Goal: Transaction & Acquisition: Obtain resource

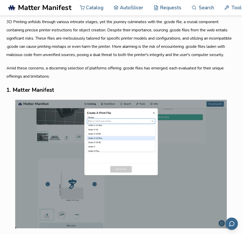
scroll to position [291, 0]
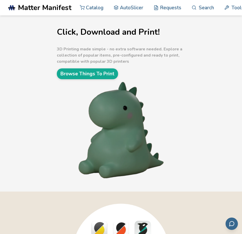
scroll to position [6, 0]
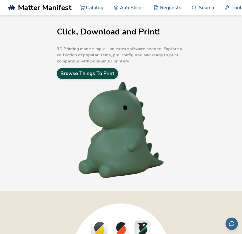
click at [109, 76] on link "Browse Things To Print" at bounding box center [87, 73] width 61 height 11
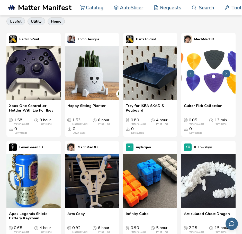
scroll to position [240, 0]
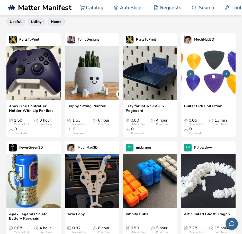
click at [208, 80] on img at bounding box center [208, 73] width 54 height 54
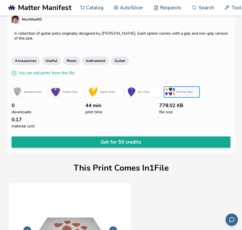
scroll to position [156, 0]
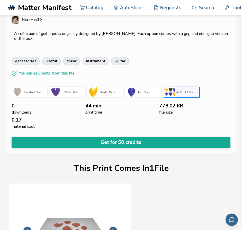
click at [71, 89] on div "Triforce Picks" at bounding box center [72, 92] width 25 height 6
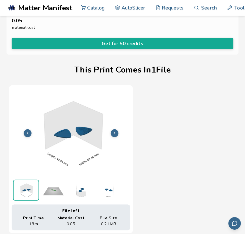
scroll to position [251, 0]
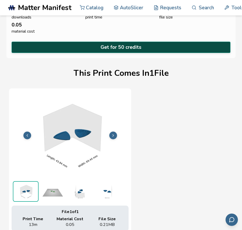
click at [124, 43] on button "Get for 50 credits" at bounding box center [121, 47] width 218 height 11
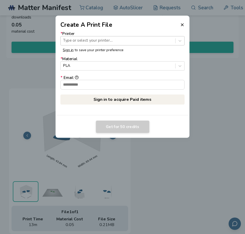
click at [118, 43] on div at bounding box center [118, 40] width 110 height 5
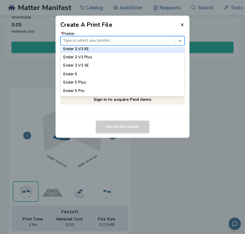
scroll to position [411, 0]
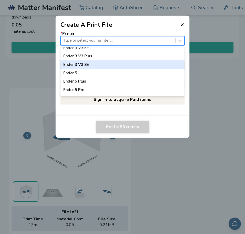
click at [112, 64] on div "Ender 3 V3 SE" at bounding box center [123, 64] width 124 height 8
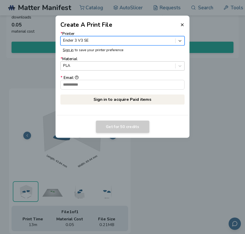
click at [111, 64] on div at bounding box center [118, 65] width 110 height 5
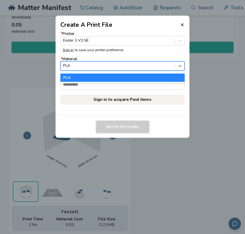
click at [111, 64] on div at bounding box center [118, 65] width 110 height 5
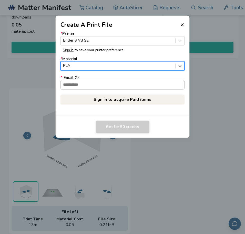
click at [109, 85] on input "* Email" at bounding box center [123, 84] width 124 height 9
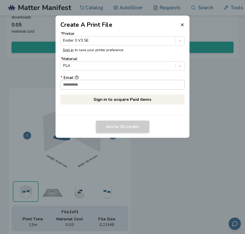
scroll to position [1, 0]
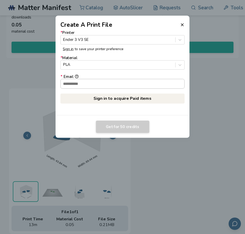
click at [109, 85] on input "* Email" at bounding box center [123, 83] width 124 height 9
click at [155, 98] on link "Sign in to acquire Paid items" at bounding box center [123, 98] width 124 height 10
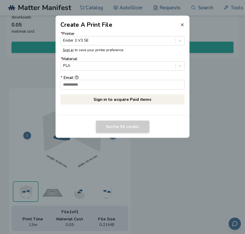
click at [184, 26] on icon at bounding box center [182, 24] width 5 height 5
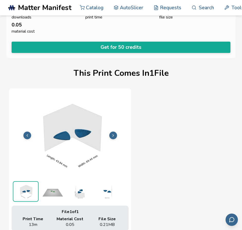
click at [62, 6] on span "Matter Manifest" at bounding box center [44, 8] width 53 height 8
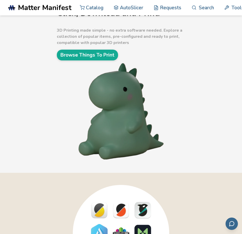
scroll to position [24, 0]
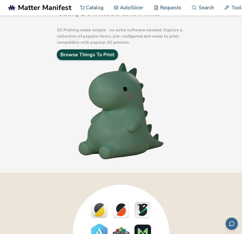
click at [85, 54] on link "Browse Things To Print" at bounding box center [87, 54] width 61 height 11
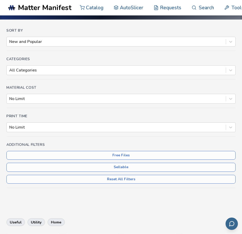
scroll to position [40, 0]
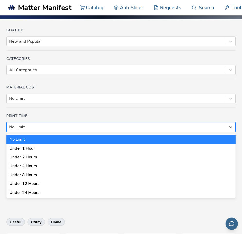
click at [71, 131] on div "No Limit" at bounding box center [120, 127] width 229 height 10
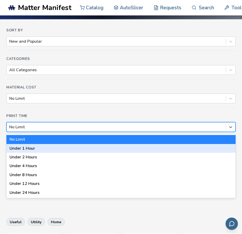
click at [68, 146] on div "Under 1 Hour" at bounding box center [120, 148] width 229 height 9
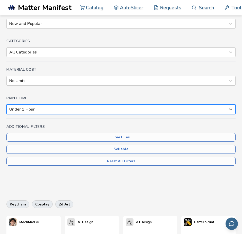
scroll to position [58, 0]
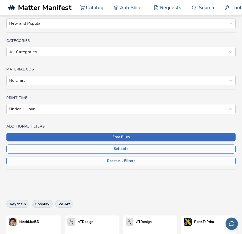
click at [96, 135] on button "Free Files" at bounding box center [120, 136] width 229 height 9
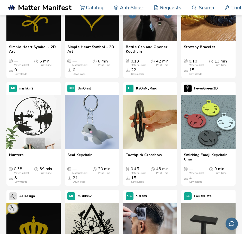
scroll to position [300, 0]
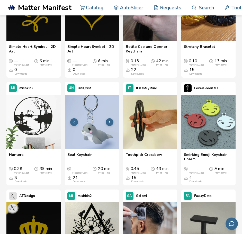
click at [112, 121] on button at bounding box center [110, 122] width 8 height 8
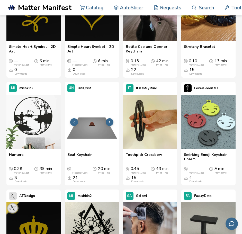
click at [112, 121] on button at bounding box center [110, 122] width 8 height 8
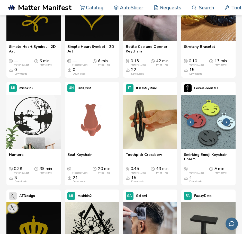
click at [214, 129] on img at bounding box center [208, 121] width 54 height 54
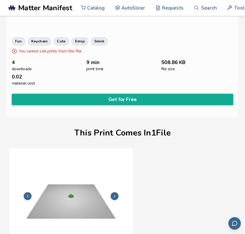
scroll to position [191, 0]
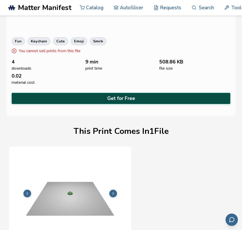
click at [119, 96] on button "Get for Free" at bounding box center [121, 98] width 218 height 11
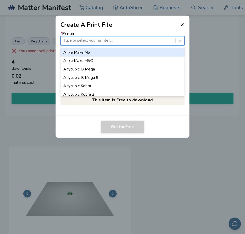
click at [126, 37] on div "Type or select your printer..." at bounding box center [118, 40] width 115 height 7
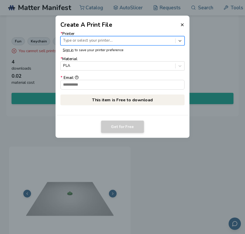
click at [127, 43] on div at bounding box center [118, 40] width 110 height 5
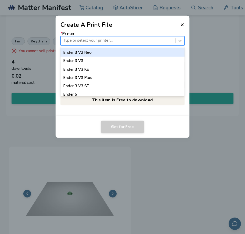
scroll to position [388, 0]
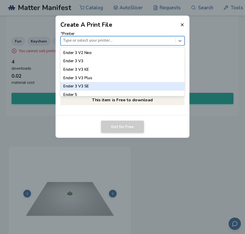
click at [116, 89] on div "Ender 3 V3 SE" at bounding box center [123, 86] width 124 height 8
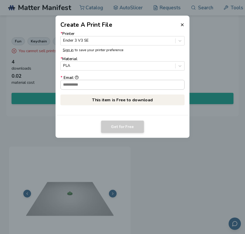
click at [114, 87] on input "* Email" at bounding box center [123, 84] width 124 height 9
type input "**********"
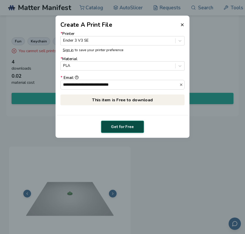
click at [118, 124] on button "Get for Free" at bounding box center [122, 126] width 43 height 12
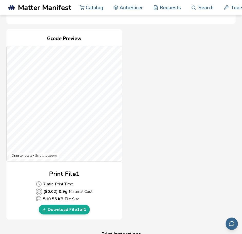
scroll to position [262, 0]
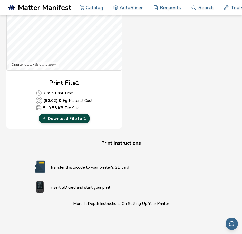
click at [74, 119] on link "Download File 1 of 1" at bounding box center [64, 118] width 51 height 10
click at [86, 168] on p "Transfer this .gcode to your printer's SD card" at bounding box center [131, 167] width 162 height 6
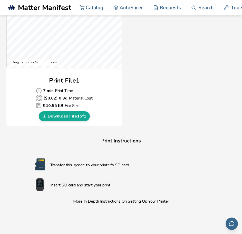
scroll to position [264, 0]
